Goal: Task Accomplishment & Management: Use online tool/utility

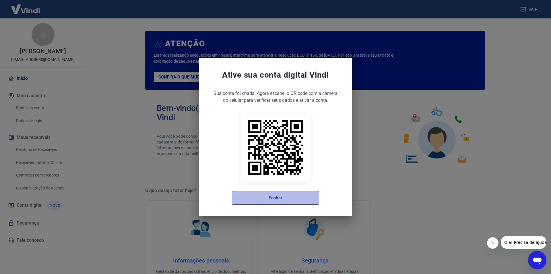
drag, startPoint x: 265, startPoint y: 200, endPoint x: 109, endPoint y: 132, distance: 169.4
click at [265, 200] on button "Fechar" at bounding box center [275, 198] width 87 height 14
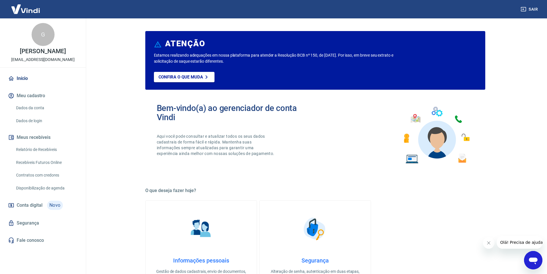
click at [40, 161] on link "Recebíveis Futuros Online" at bounding box center [46, 163] width 65 height 12
